Goal: Download file/media

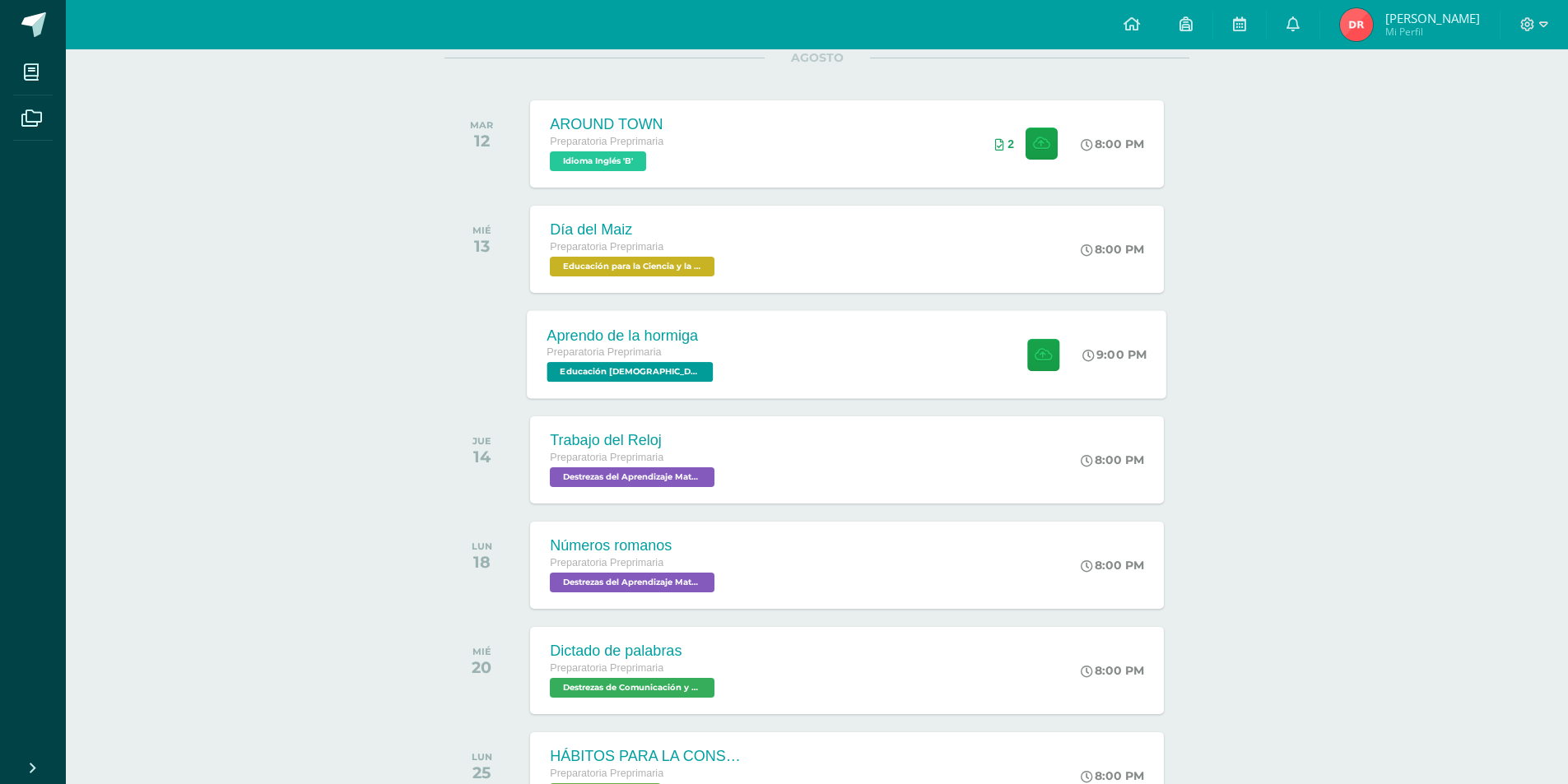
scroll to position [247, 0]
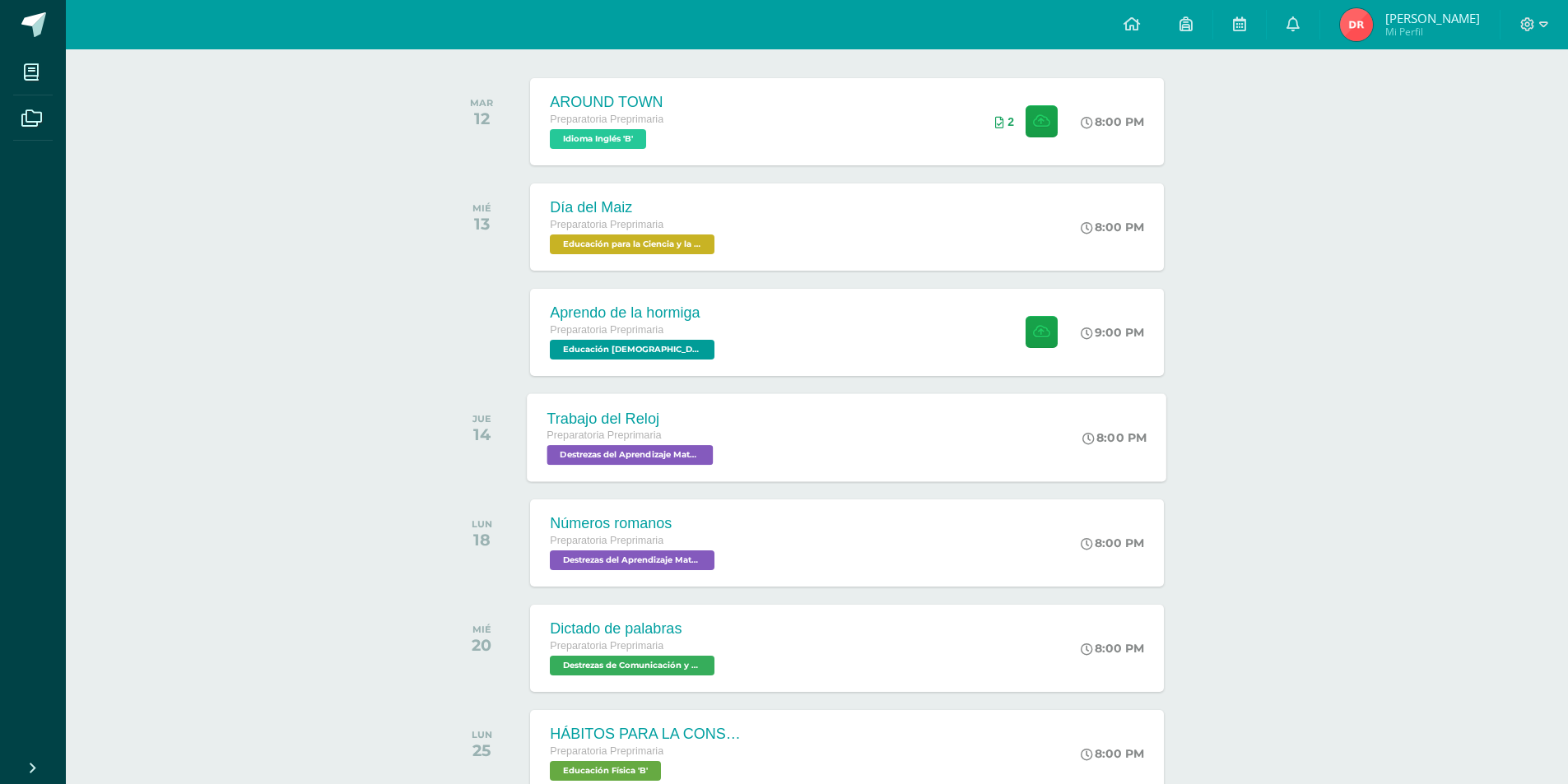
click at [738, 424] on div "Trabajo del Reloj Preparatoria Preprimaria Destrezas del Aprendizaje Matemático…" at bounding box center [846, 437] width 639 height 88
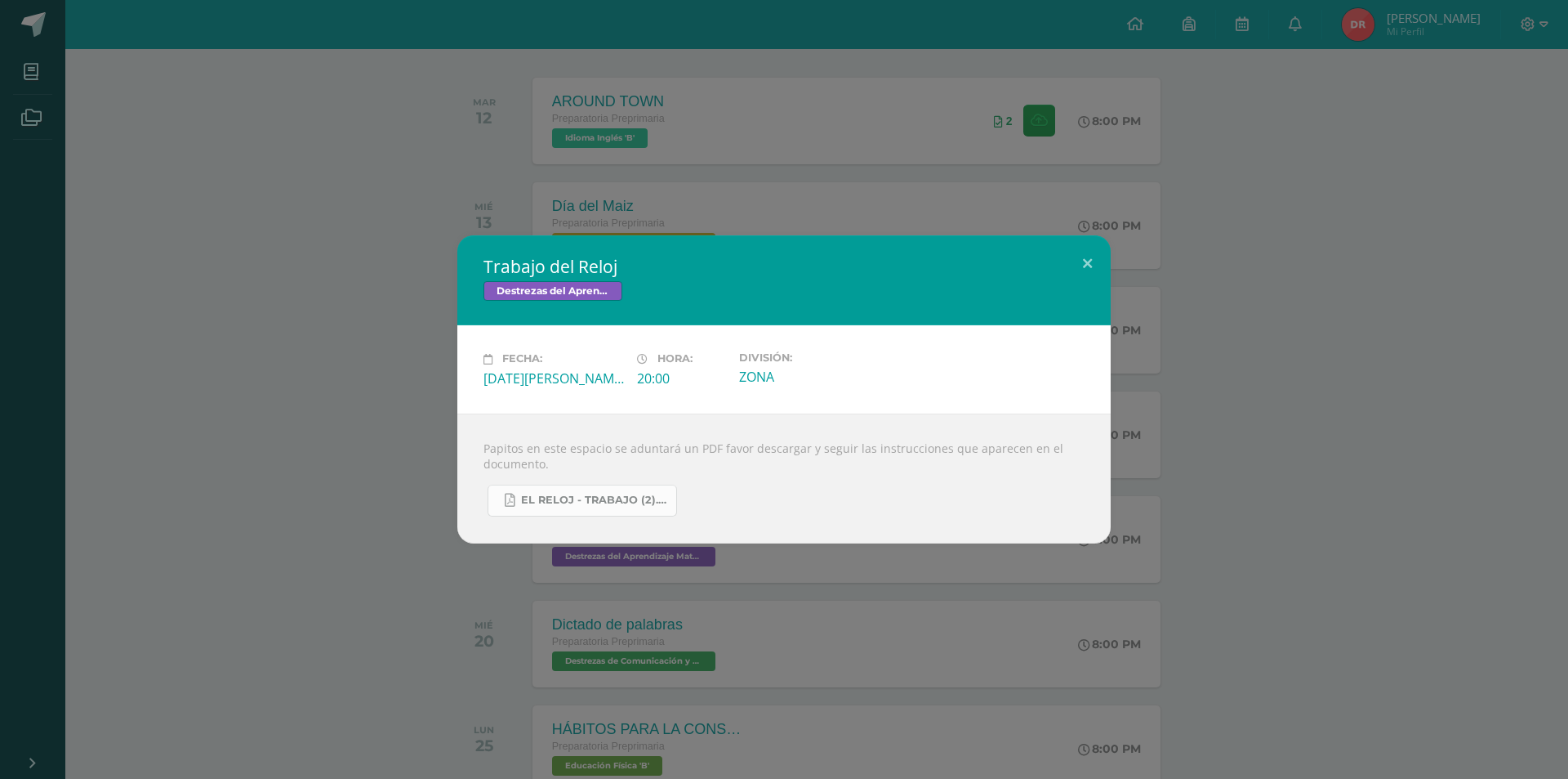
click at [619, 498] on span "EL RELOJ - TRABAJO (2).pdf" at bounding box center [594, 500] width 147 height 13
click at [1084, 254] on button at bounding box center [1087, 263] width 46 height 56
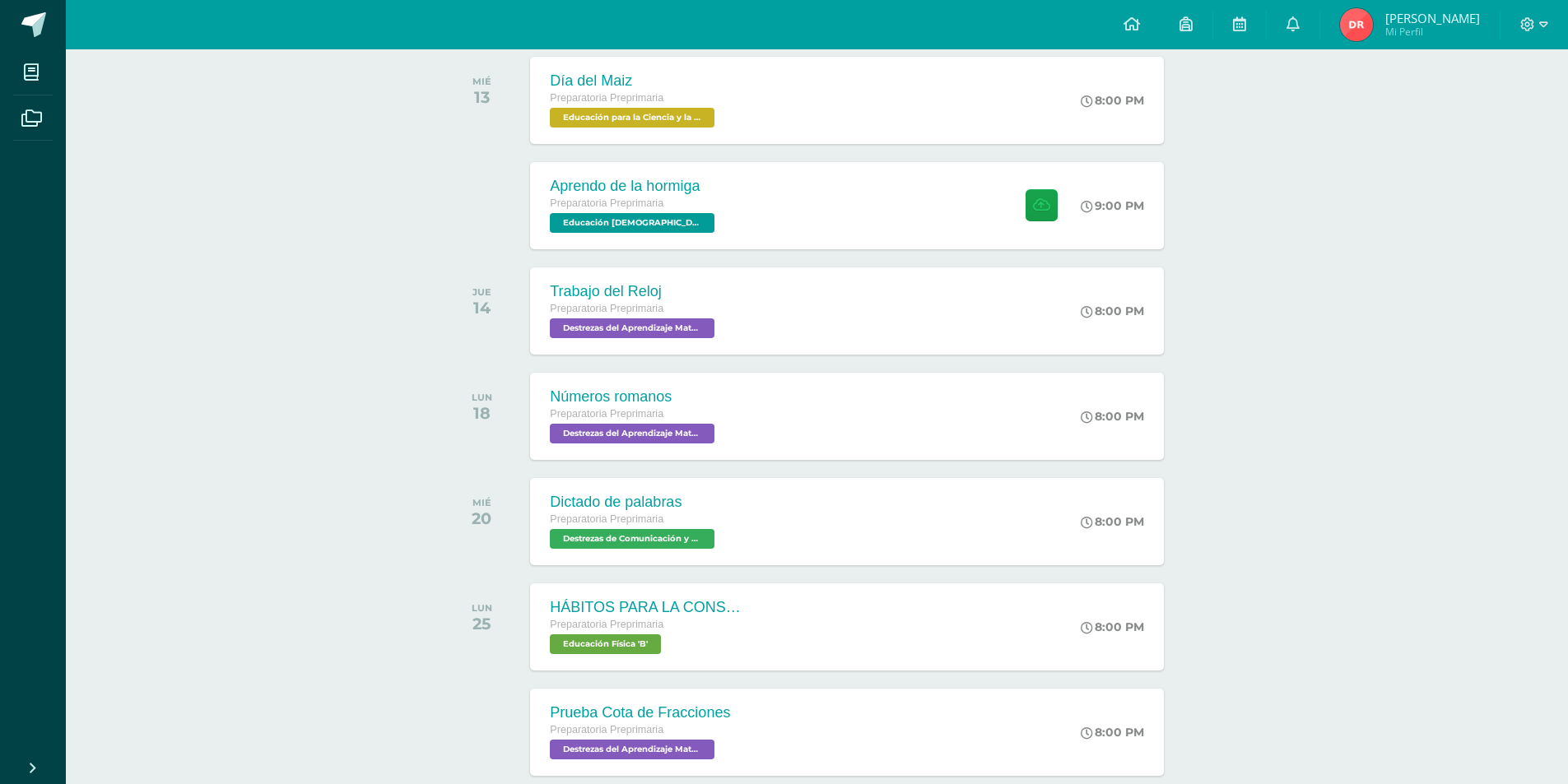
scroll to position [412, 0]
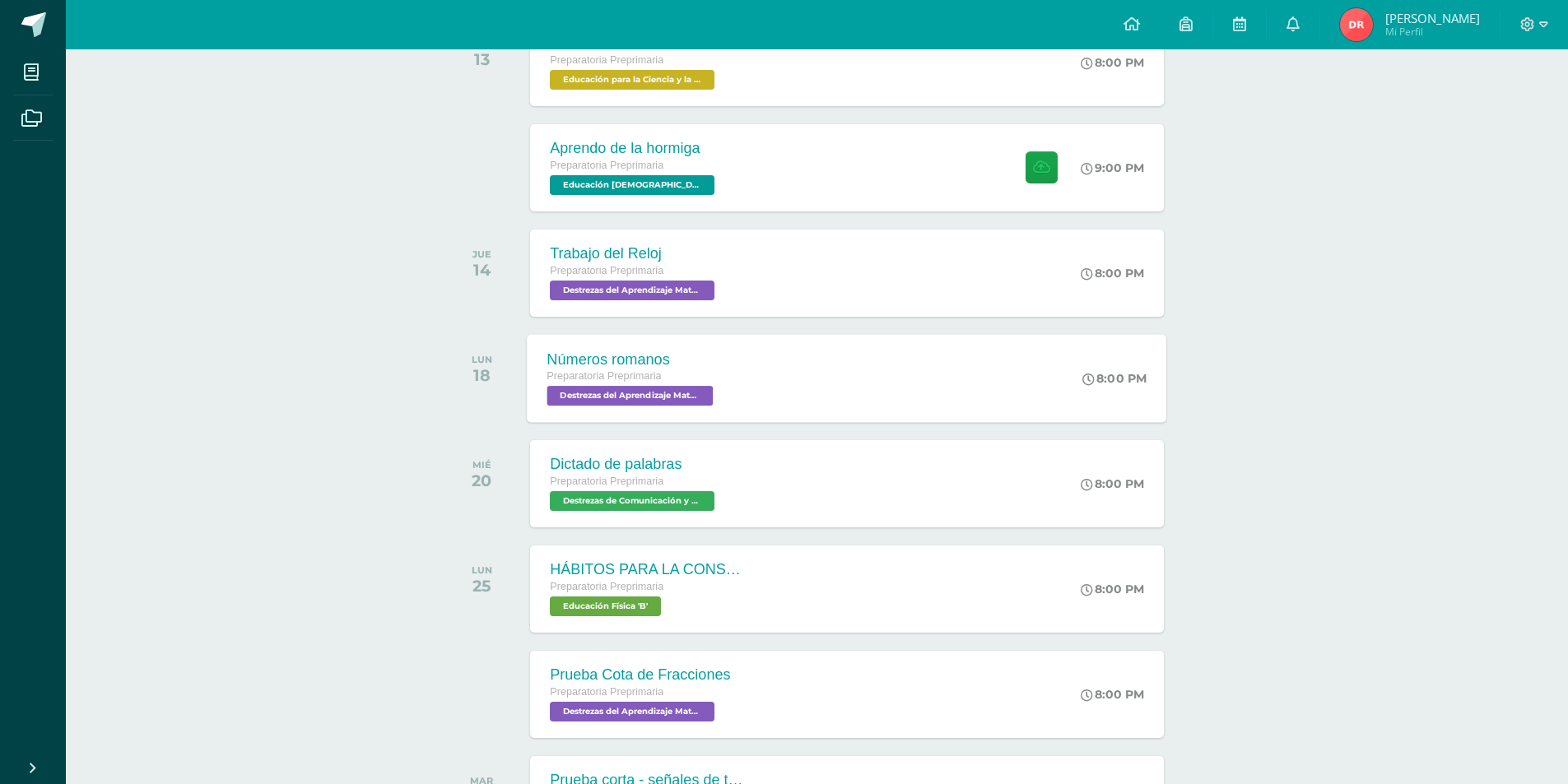
click at [673, 389] on span "Destrezas del Aprendizaje Matemático 'B'" at bounding box center [631, 395] width 166 height 20
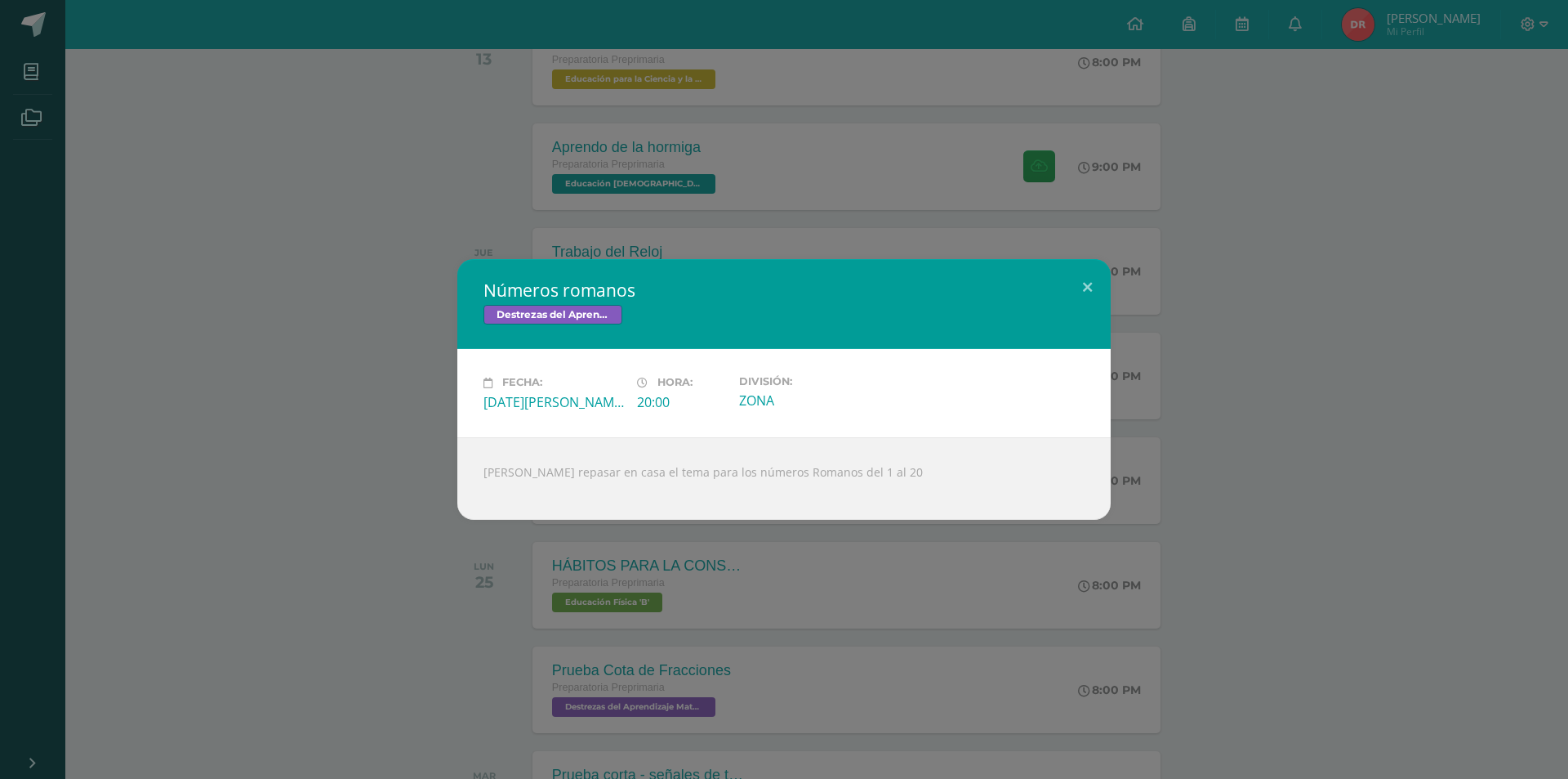
click at [1272, 402] on div "Números romanos Destrezas del Aprendizaje Matemático Fecha: [DATE][PERSON_NAME]…" at bounding box center [784, 389] width 1555 height 260
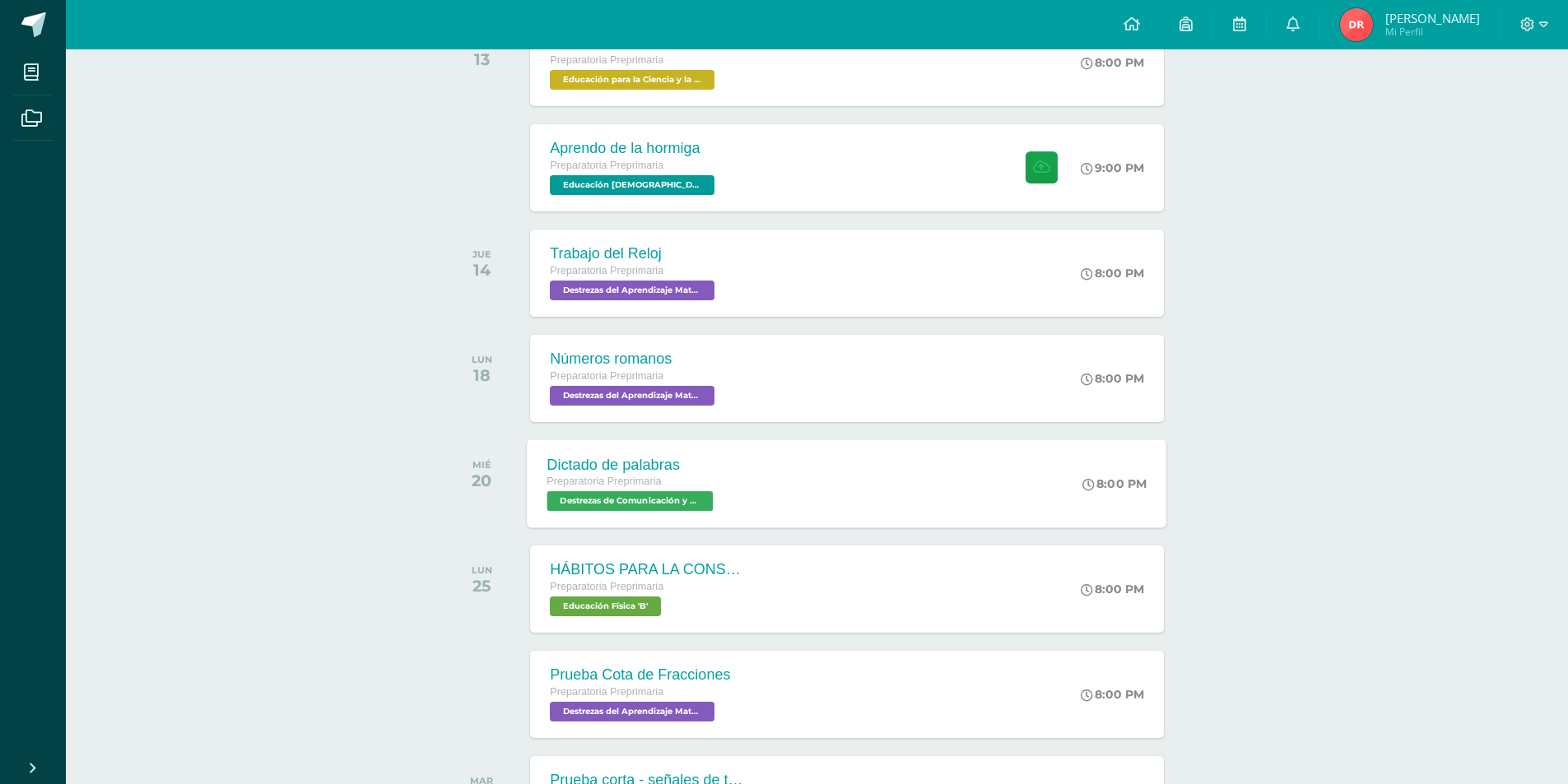
click at [620, 496] on span "Destrezas de Comunicación y Lenguaje 'B'" at bounding box center [631, 501] width 166 height 20
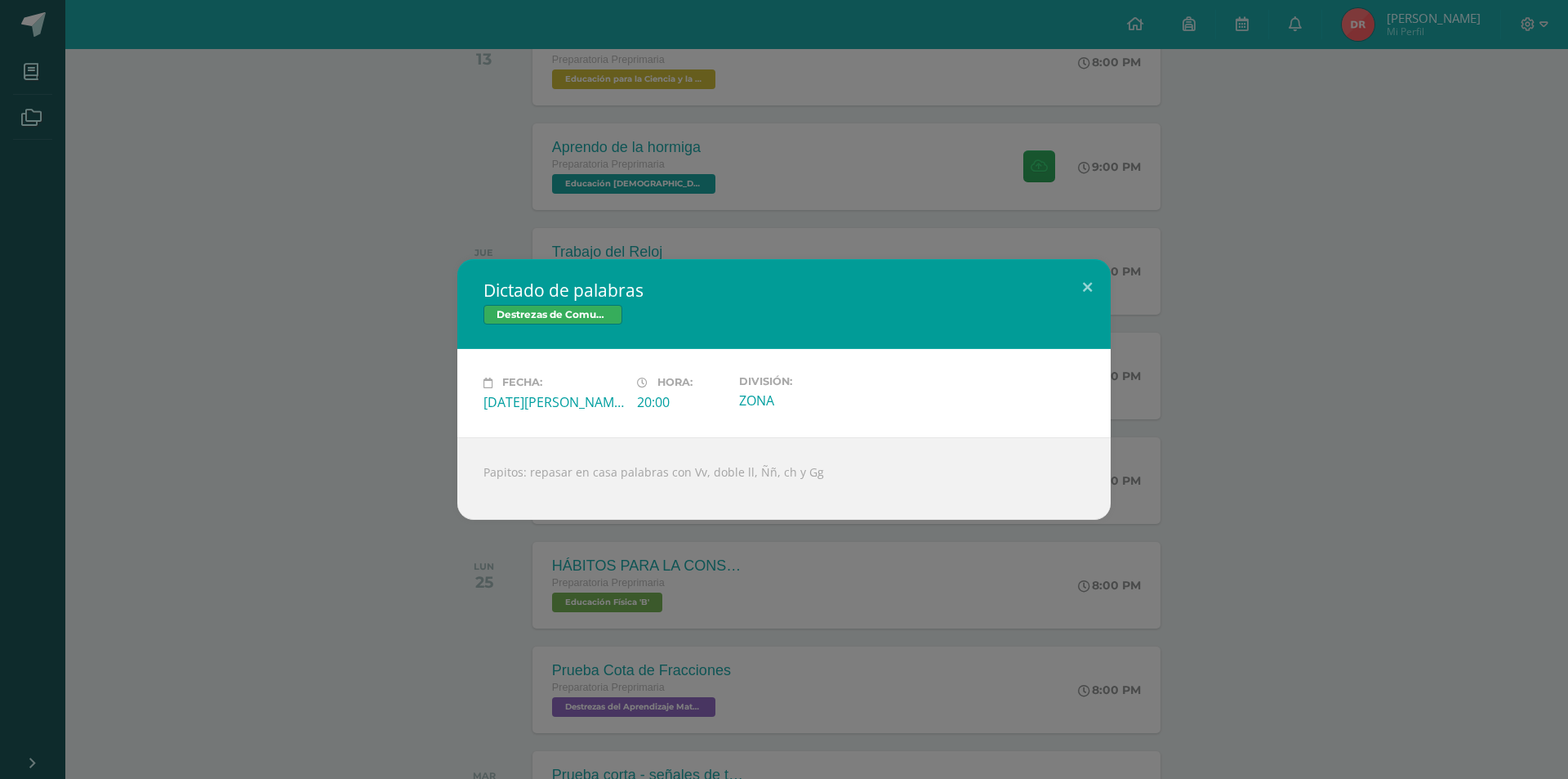
click at [1207, 500] on div "Dictado de palabras Destrezas de Comunicación y Lenguaje Fecha: [DATE][PERSON_N…" at bounding box center [784, 389] width 1555 height 260
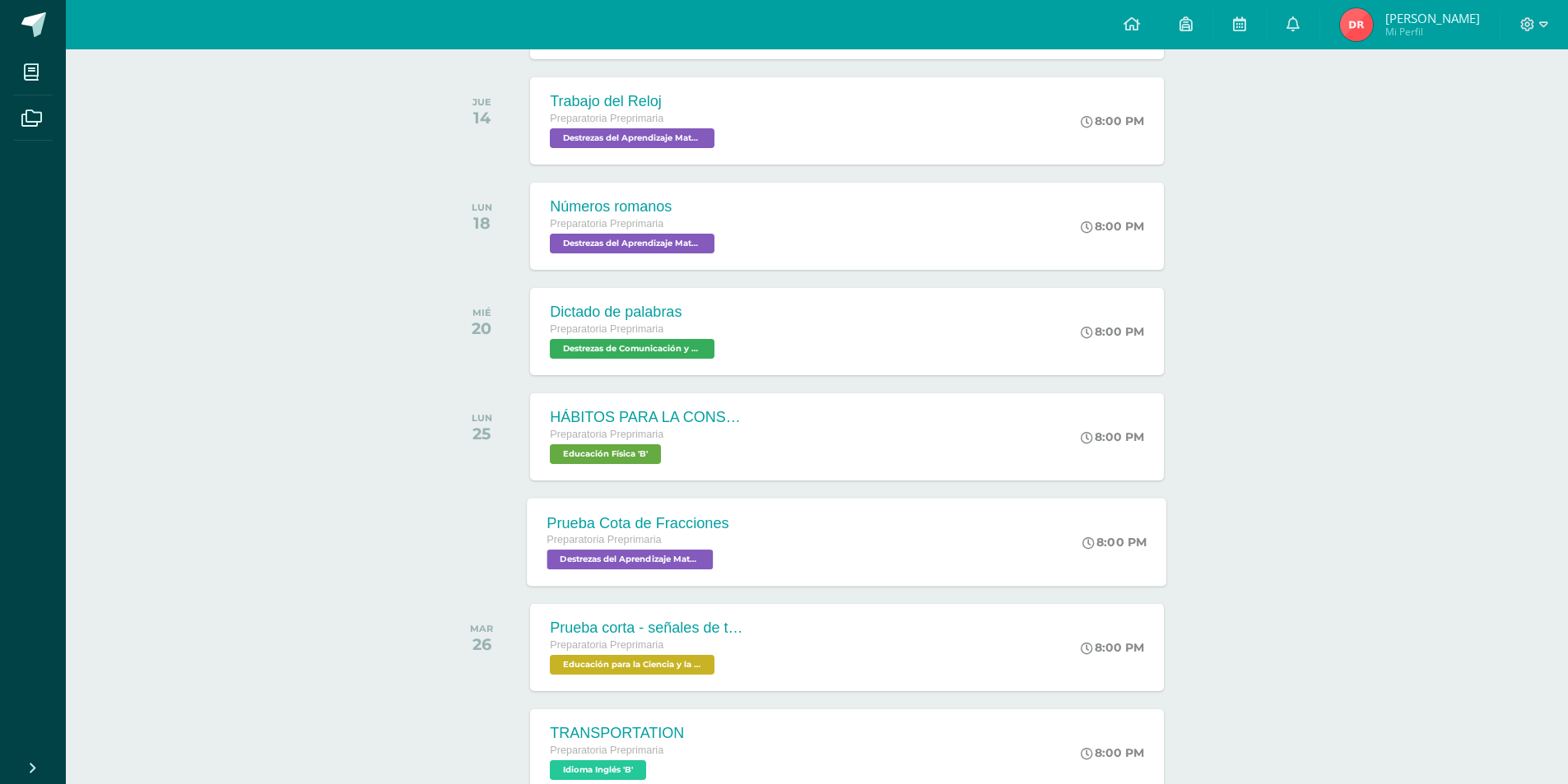
scroll to position [576, 0]
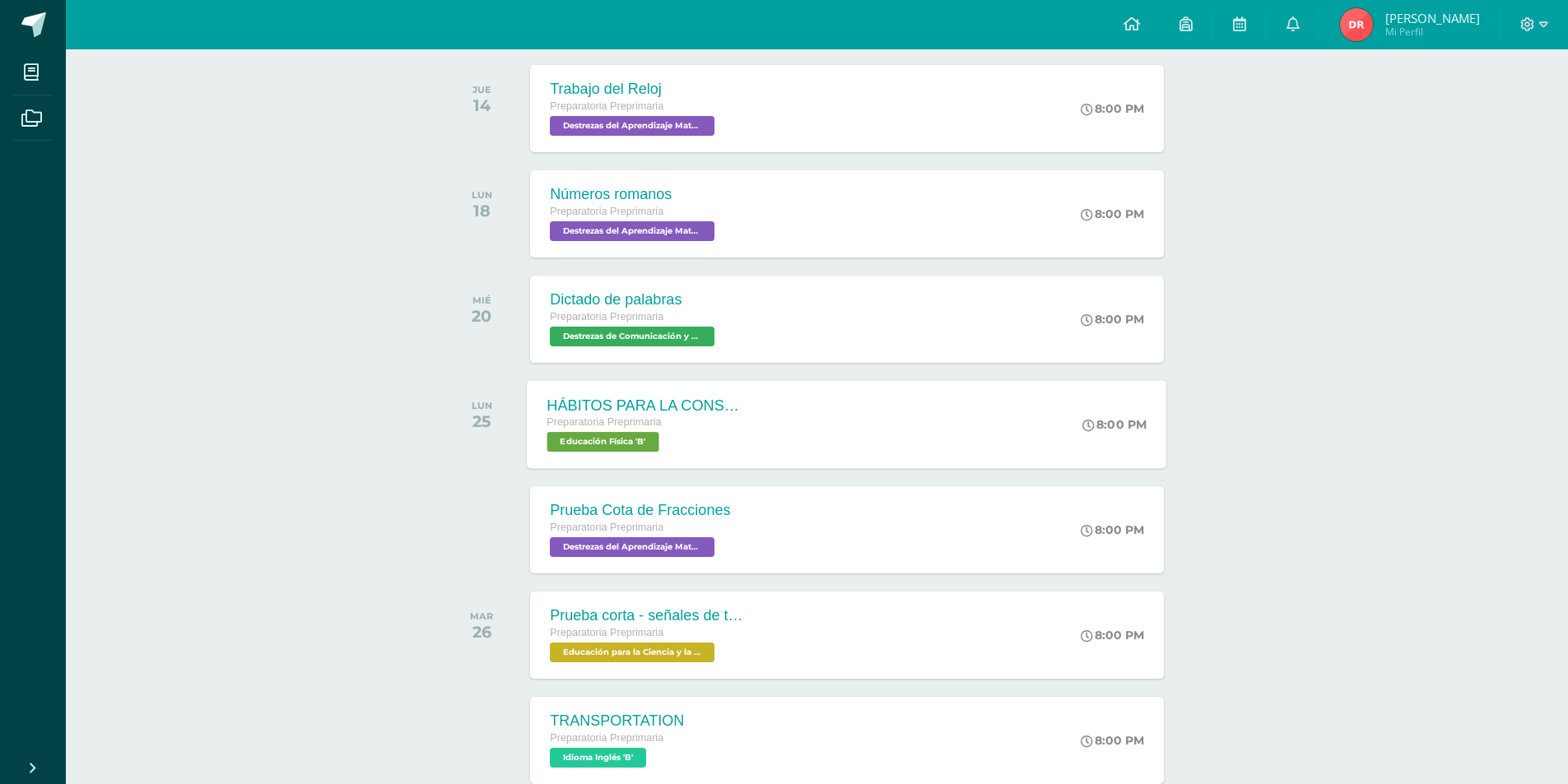
click at [633, 432] on span "Educación Física 'B'" at bounding box center [604, 441] width 112 height 20
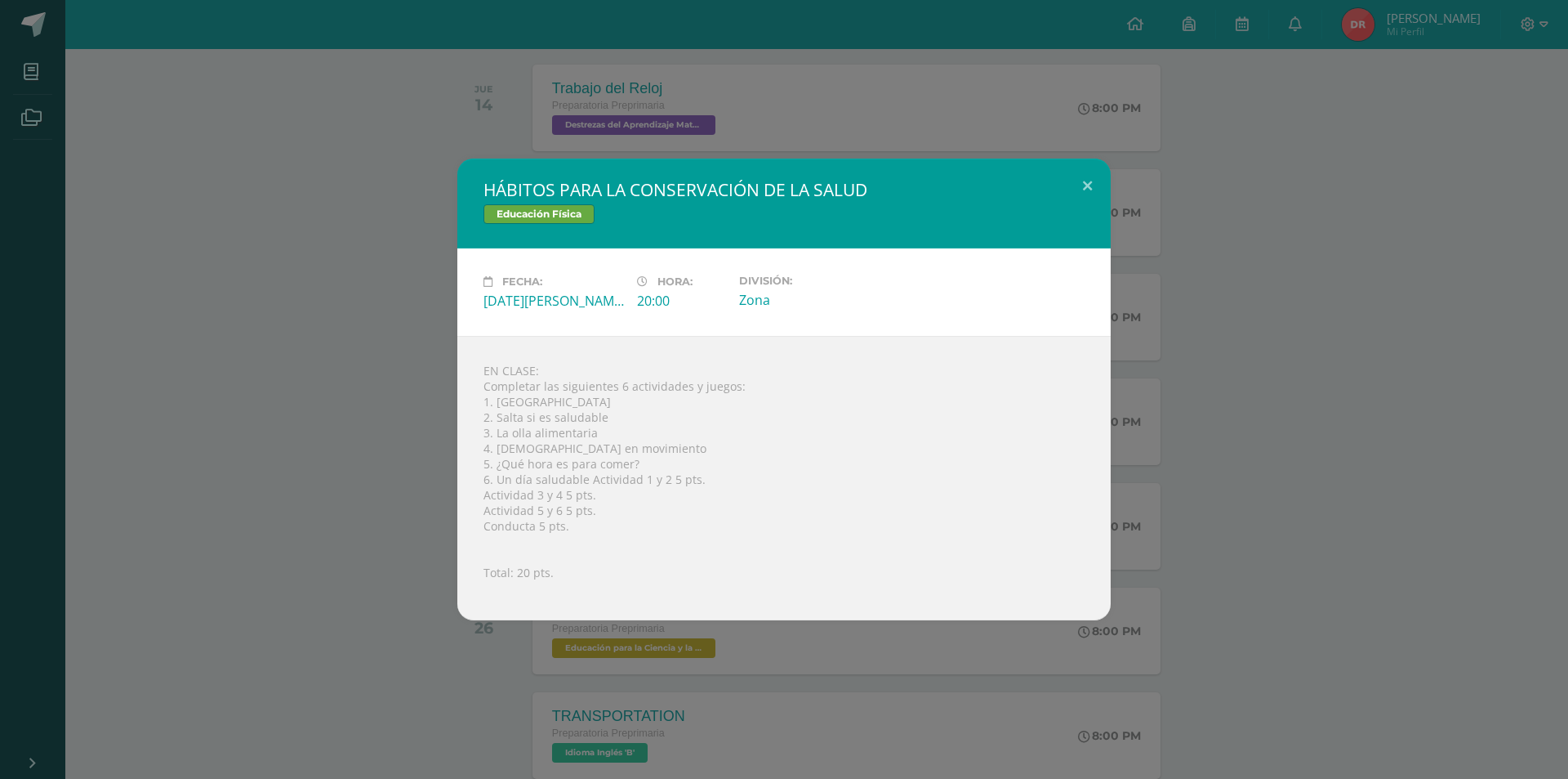
click at [1175, 474] on div "HÁBITOS PARA LA CONSERVACIÓN DE LA SALUD Educación Física Fecha: [DATE][PERSON_…" at bounding box center [784, 390] width 1555 height 462
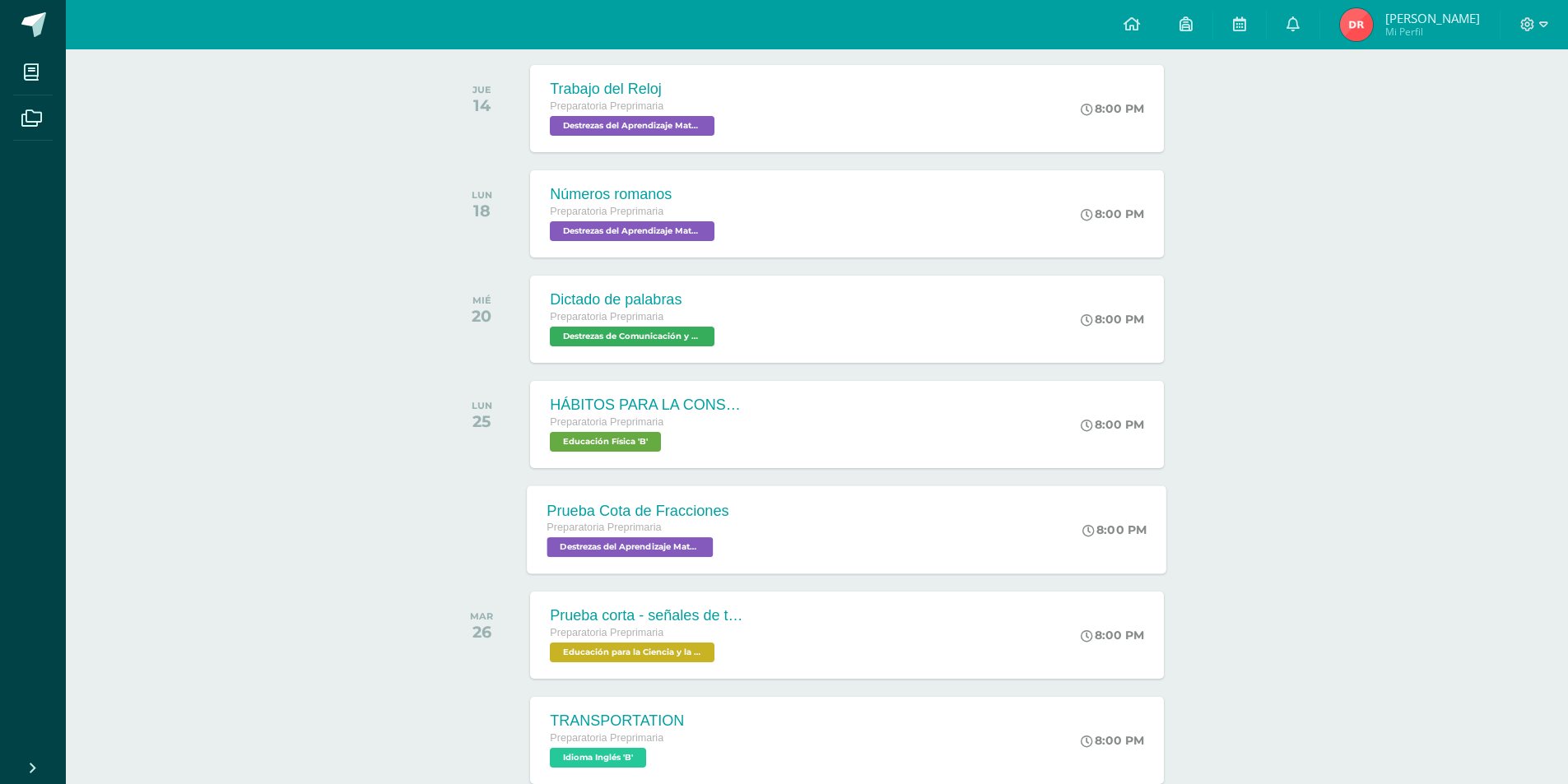
click at [640, 545] on span "Destrezas del Aprendizaje Matemático 'B'" at bounding box center [631, 546] width 166 height 20
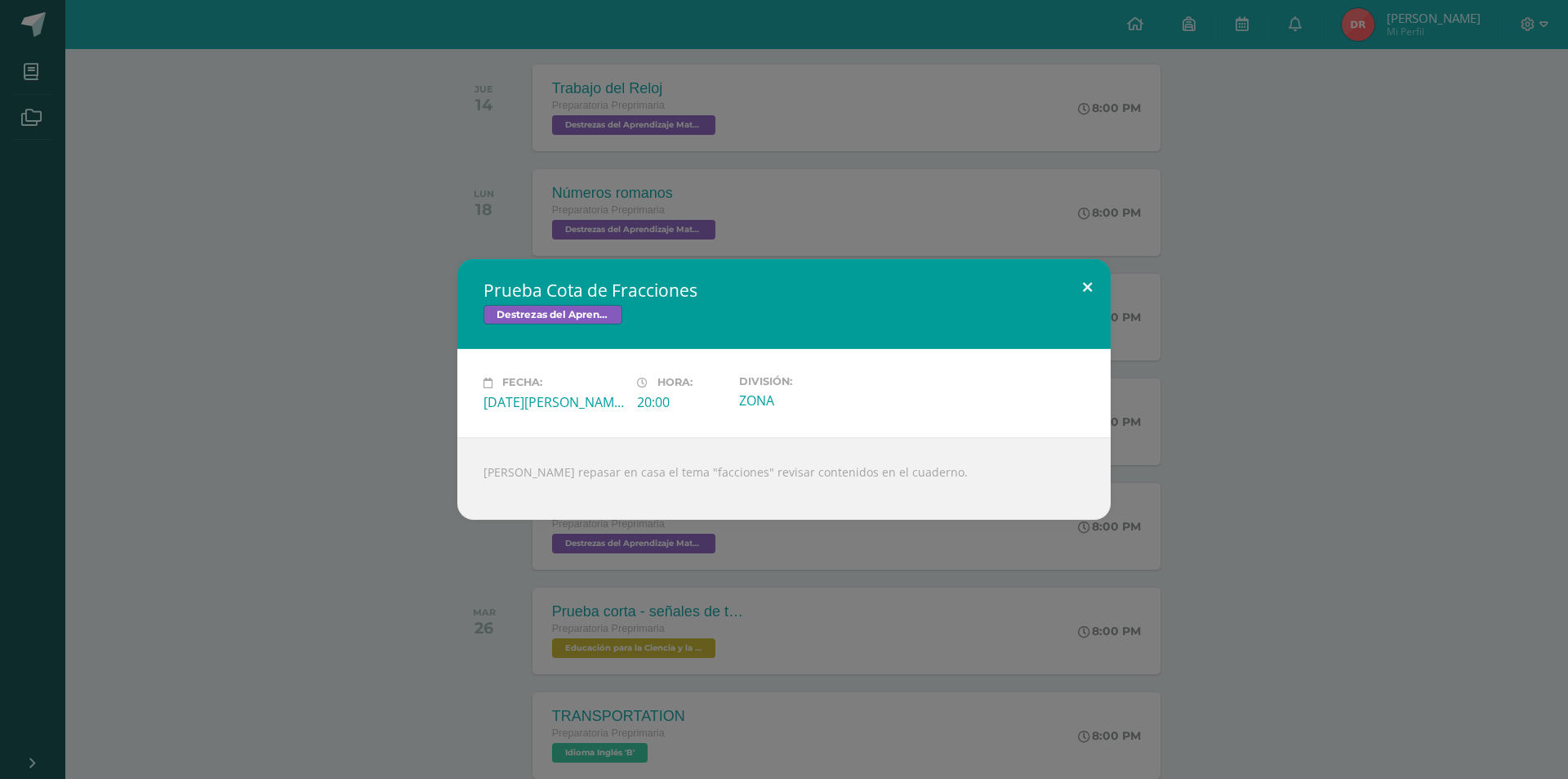
click at [1091, 286] on button at bounding box center [1087, 287] width 46 height 56
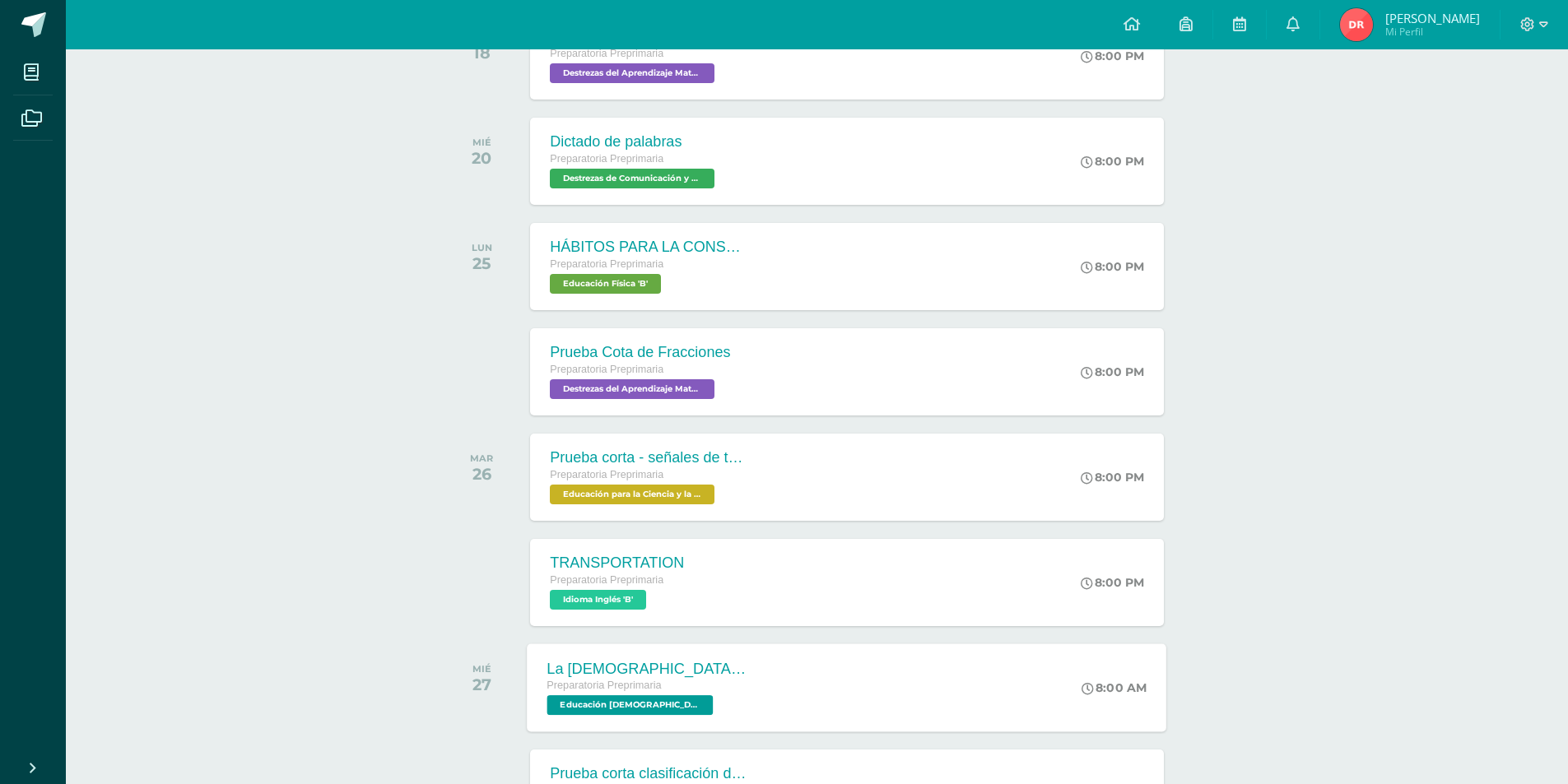
scroll to position [740, 0]
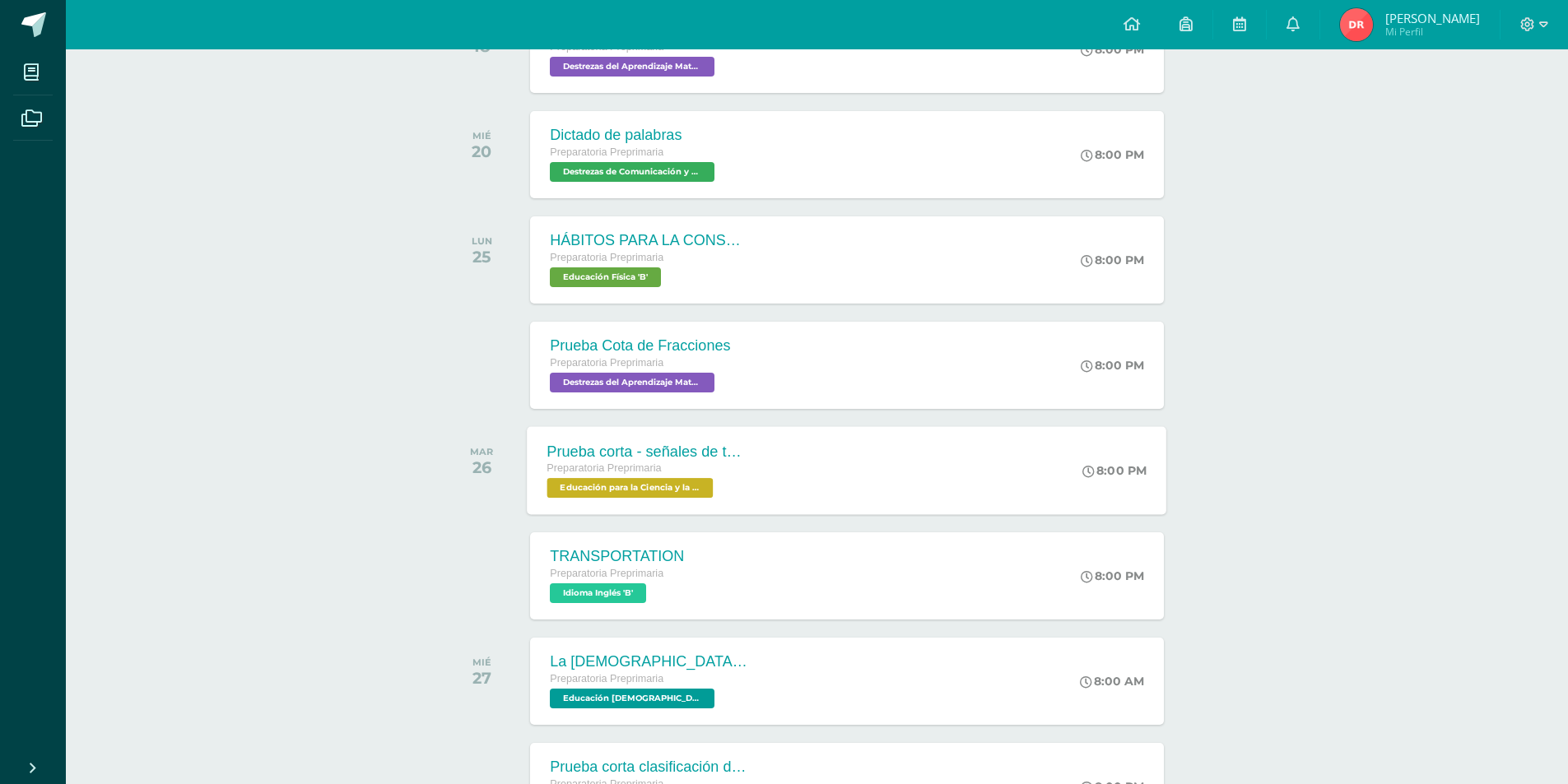
click at [683, 488] on span "Educación para la Ciencia y la Ciudadanía 'B'" at bounding box center [631, 487] width 166 height 20
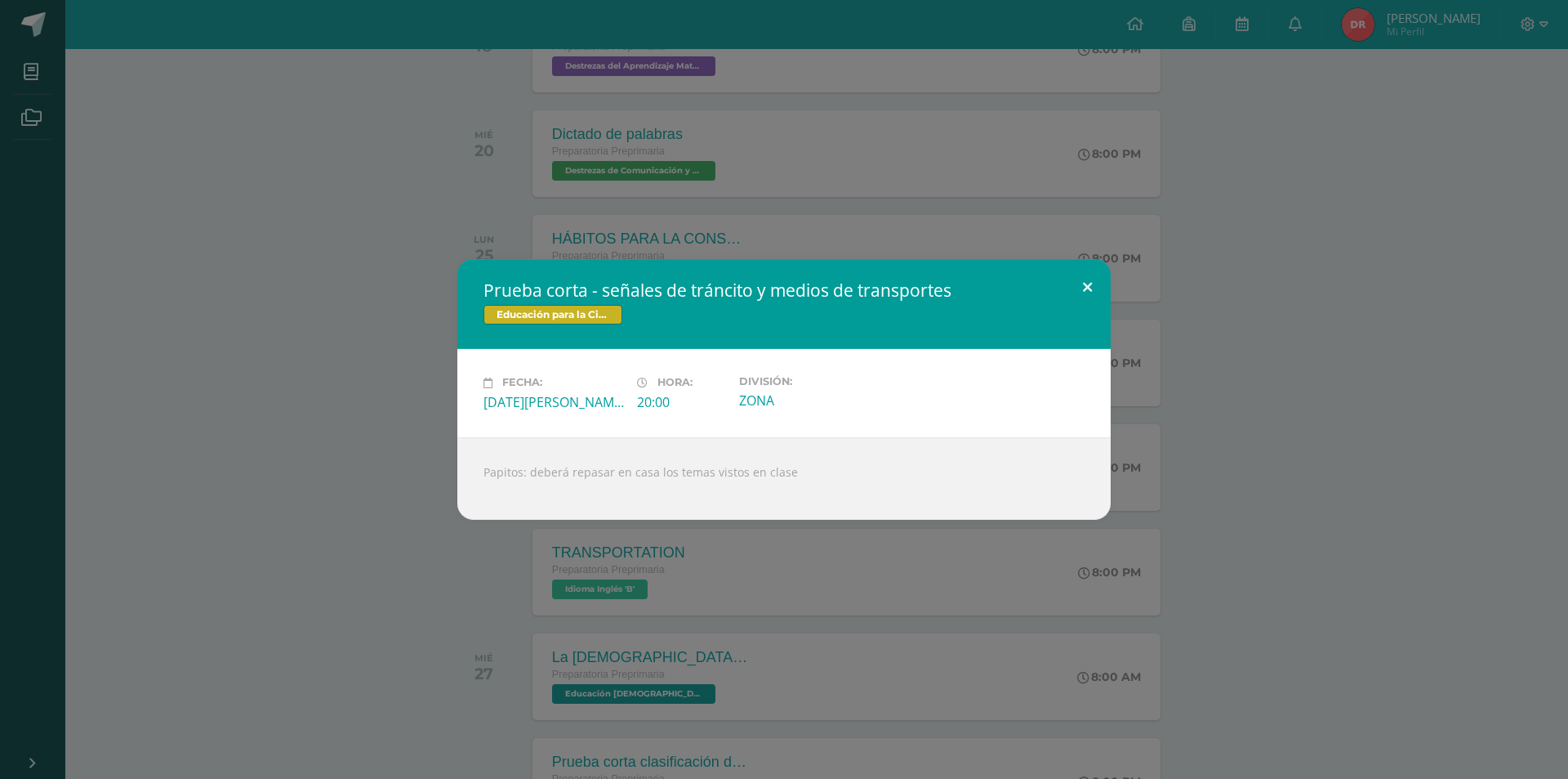
click at [1085, 293] on button at bounding box center [1087, 287] width 46 height 56
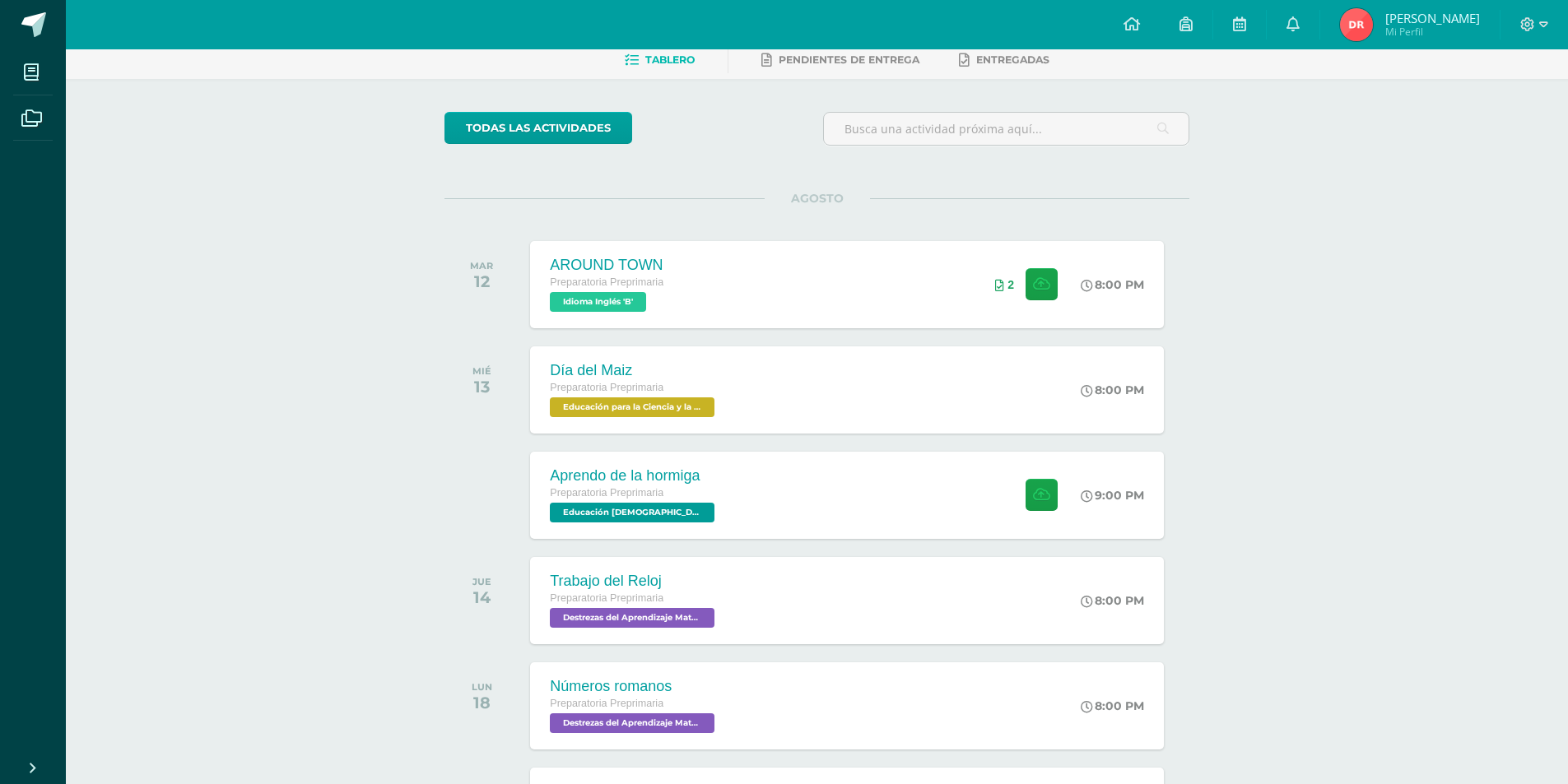
scroll to position [165, 0]
